Goal: Information Seeking & Learning: Learn about a topic

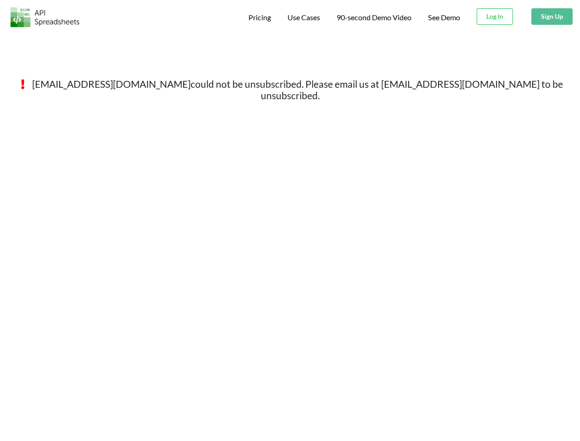
click at [258, 17] on span "Pricing" at bounding box center [260, 17] width 23 height 9
click at [303, 17] on span "Use Cases" at bounding box center [304, 17] width 33 height 9
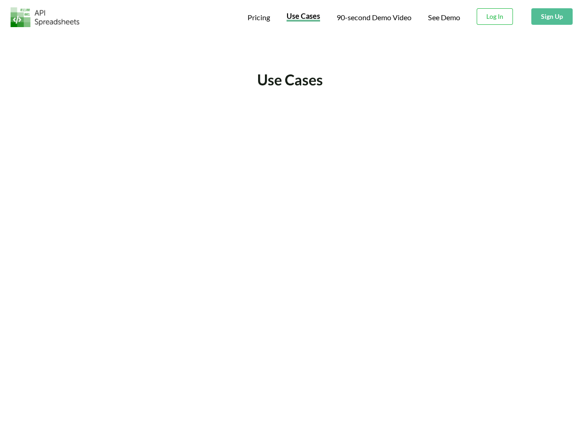
click at [374, 17] on span "90-second Demo Video" at bounding box center [374, 17] width 75 height 7
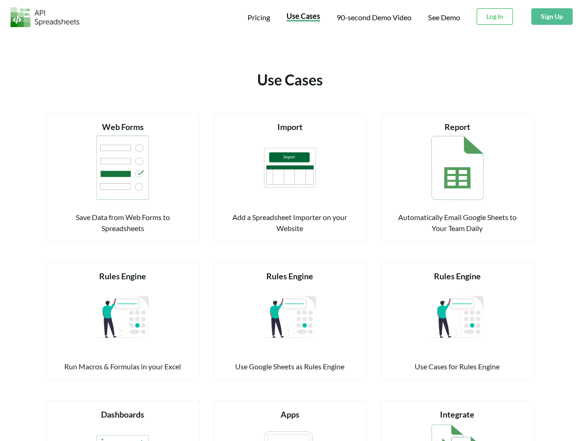
click at [552, 17] on button "Sign Up" at bounding box center [552, 16] width 41 height 17
